Goal: Information Seeking & Learning: Stay updated

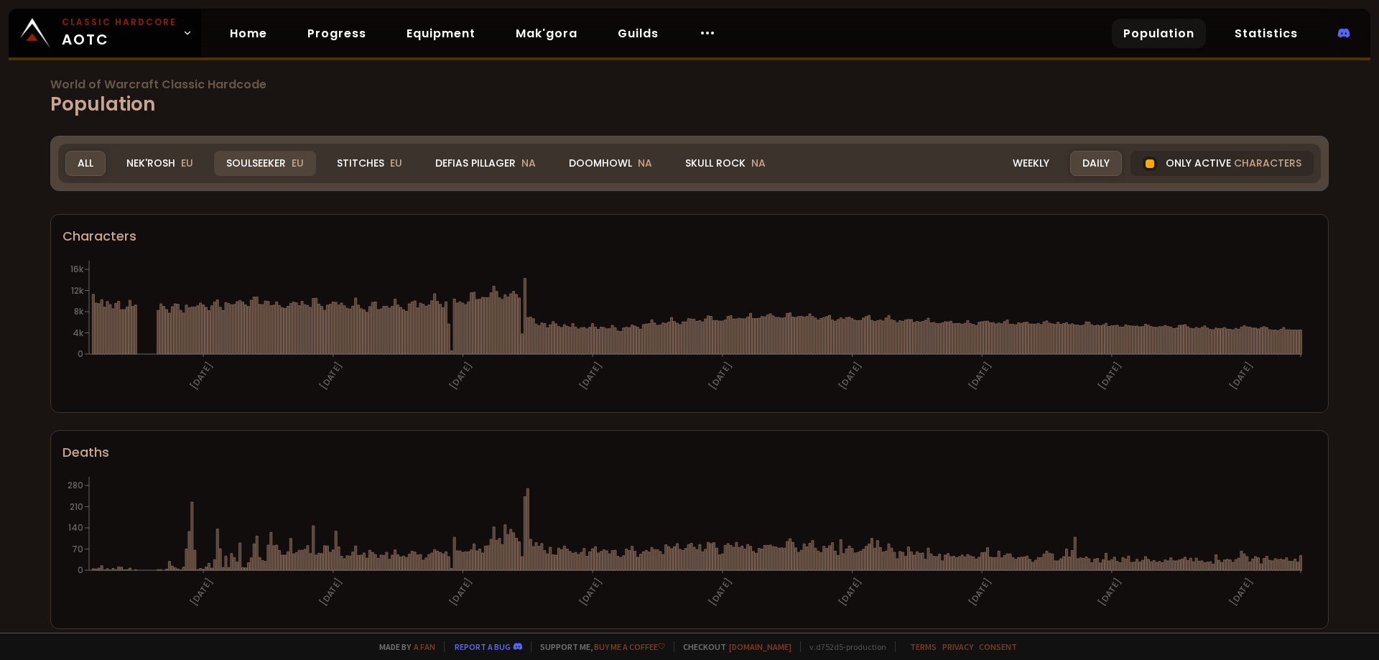
click at [276, 171] on div "Soulseeker EU" at bounding box center [265, 163] width 102 height 25
click at [287, 149] on div "Realm All All Nek'Rosh EU Soulseeker EU Stitches EU Defias Pillager NA Doomhowl…" at bounding box center [689, 163] width 1262 height 39
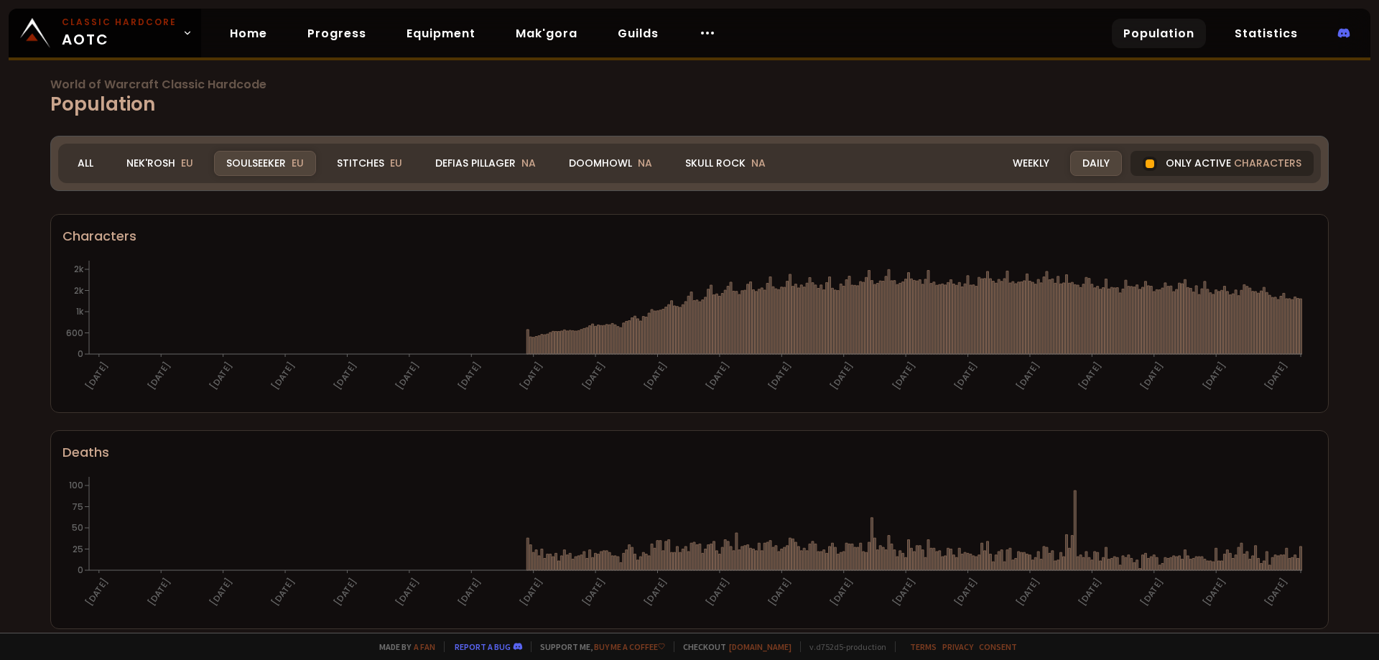
click at [1216, 164] on div "Only active characters" at bounding box center [1221, 163] width 183 height 25
click at [1145, 167] on div at bounding box center [1149, 164] width 14 height 14
click at [1160, 158] on div "Only active characters" at bounding box center [1221, 163] width 183 height 25
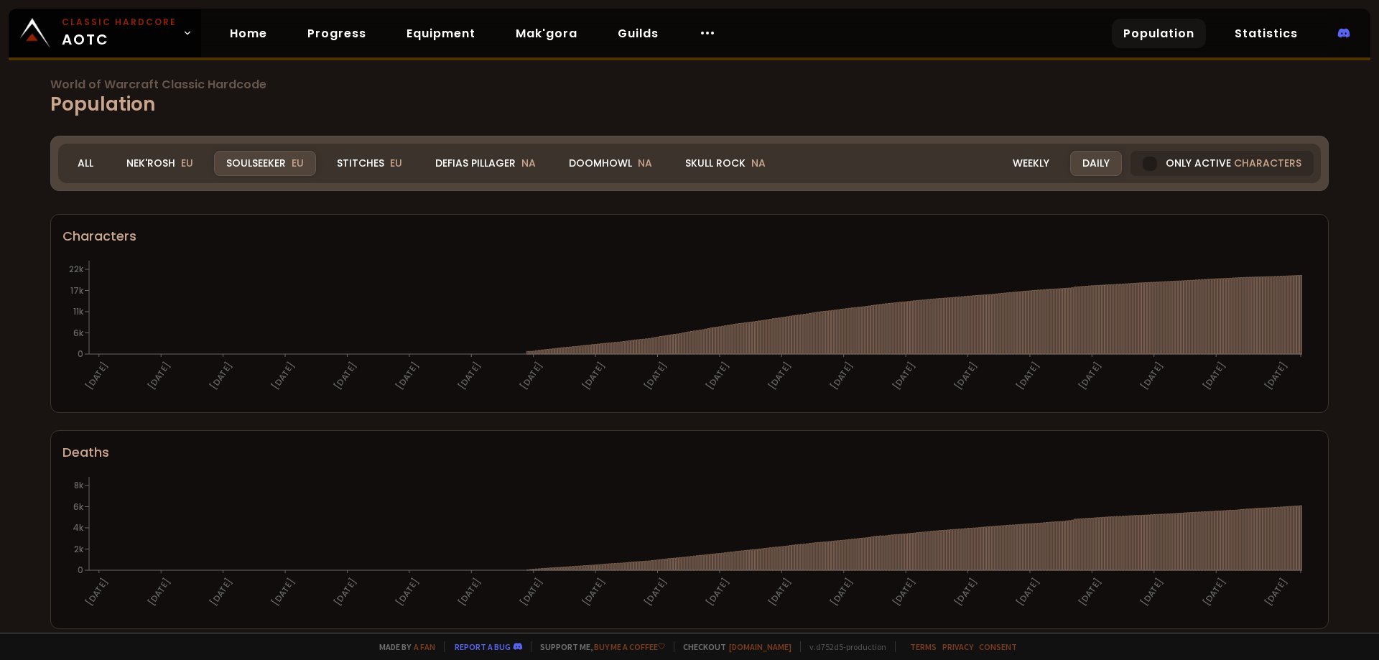
click at [1196, 149] on div "Realm Soulseeker All Nek'Rosh EU Soulseeker EU Stitches EU Defias Pillager NA D…" at bounding box center [689, 163] width 1262 height 39
click at [1193, 159] on div "Only active characters" at bounding box center [1221, 163] width 183 height 25
